Goal: Task Accomplishment & Management: Complete application form

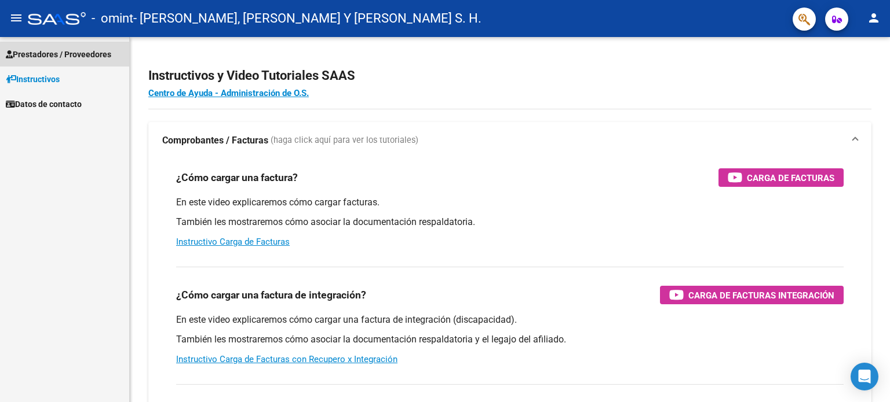
click at [44, 48] on span "Prestadores / Proveedores" at bounding box center [58, 54] width 105 height 13
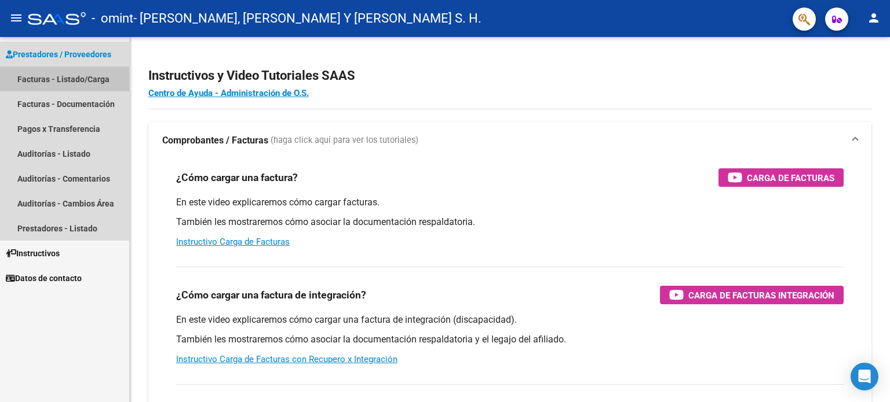
click at [57, 81] on link "Facturas - Listado/Carga" at bounding box center [64, 79] width 129 height 25
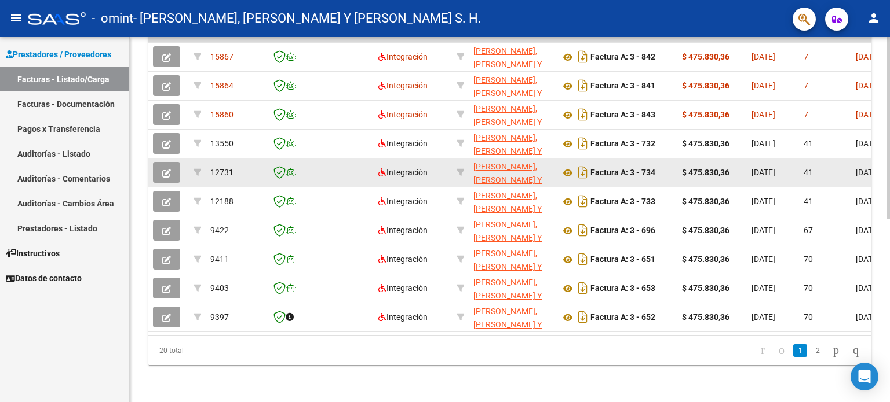
scroll to position [312, 0]
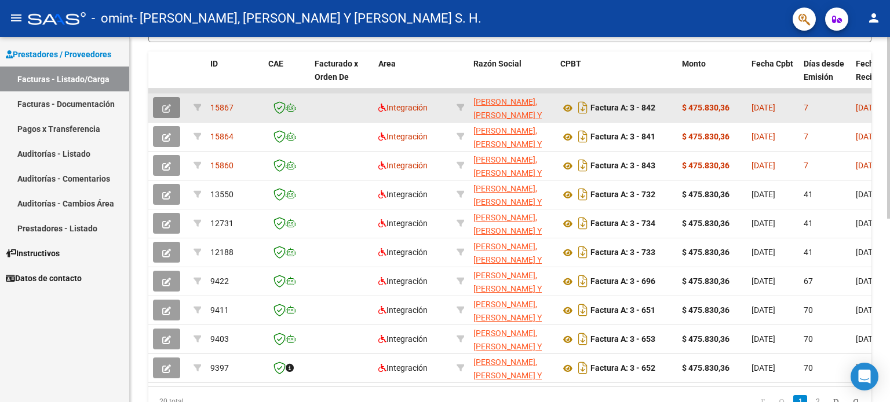
click at [171, 107] on button "button" at bounding box center [166, 107] width 27 height 21
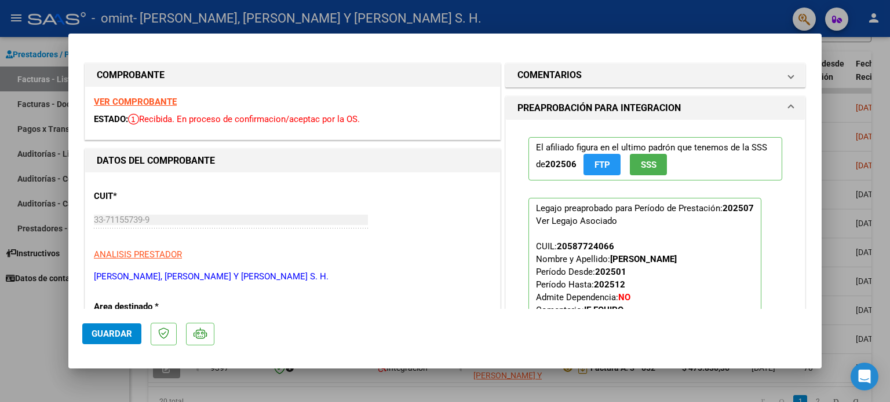
click at [514, 162] on div at bounding box center [445, 201] width 890 height 402
type input "$ 0,00"
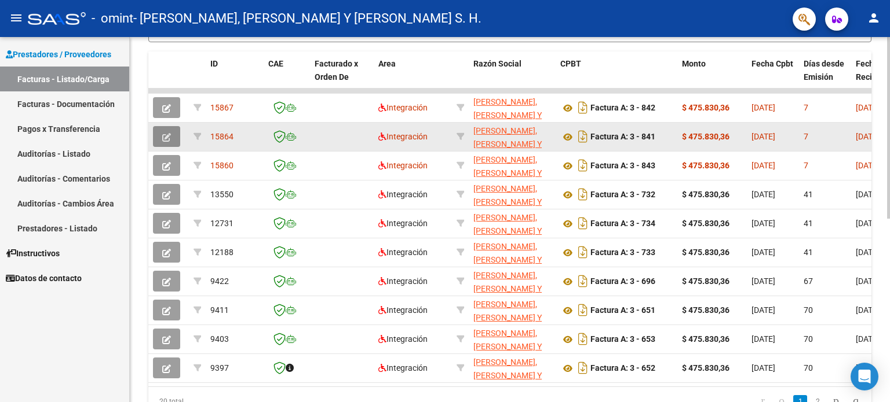
click at [164, 131] on span "button" at bounding box center [166, 136] width 9 height 10
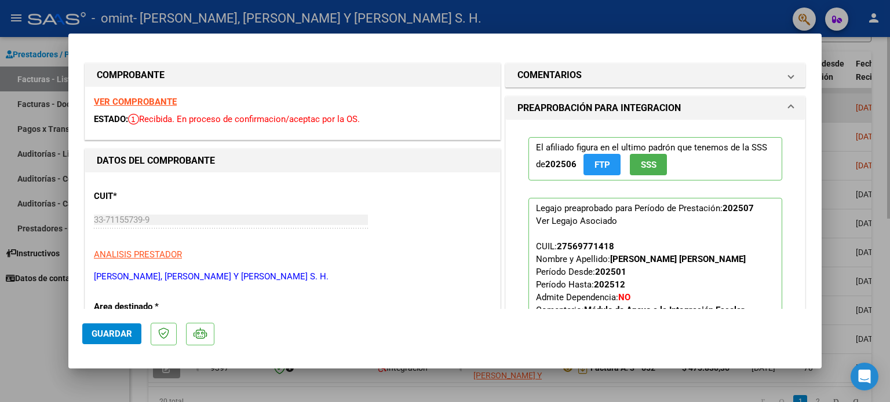
drag, startPoint x: 851, startPoint y: 95, endPoint x: 846, endPoint y: 107, distance: 12.7
click at [514, 97] on div at bounding box center [445, 201] width 890 height 402
type input "$ 0,00"
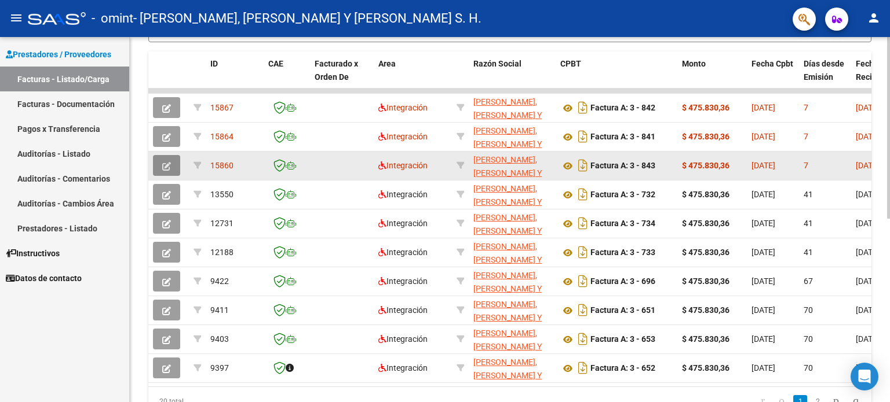
click at [174, 162] on button "button" at bounding box center [166, 165] width 27 height 21
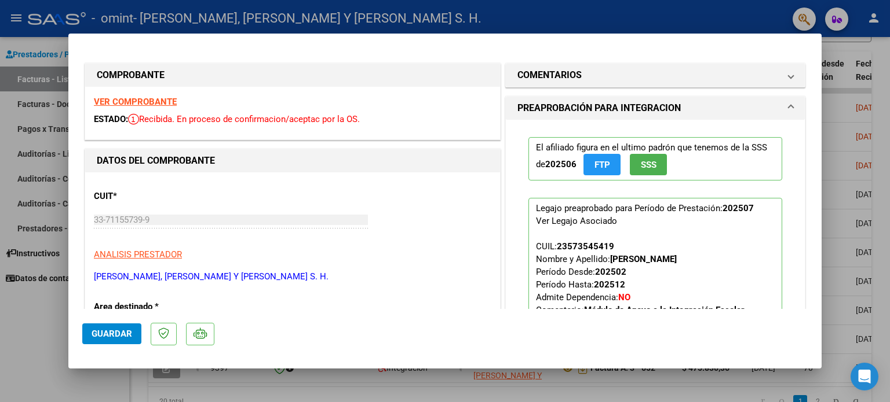
click at [514, 65] on div at bounding box center [445, 201] width 890 height 402
type input "$ 0,00"
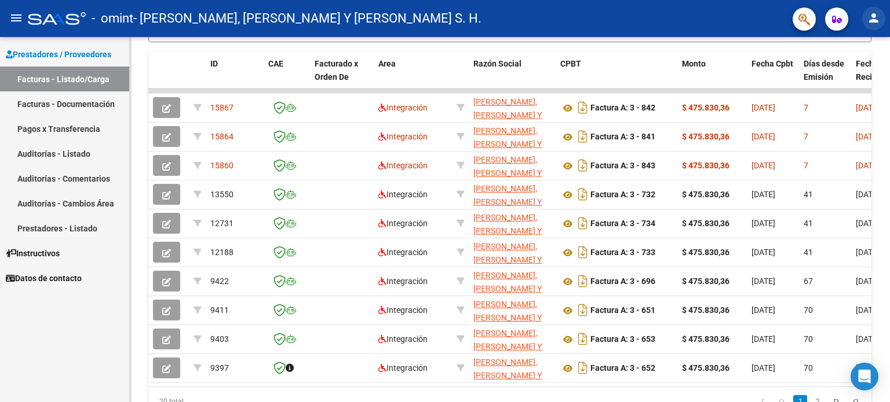
click at [514, 16] on mat-icon "person" at bounding box center [873, 18] width 14 height 14
click at [514, 74] on button "exit_to_app Salir" at bounding box center [849, 77] width 71 height 28
